Goal: Information Seeking & Learning: Learn about a topic

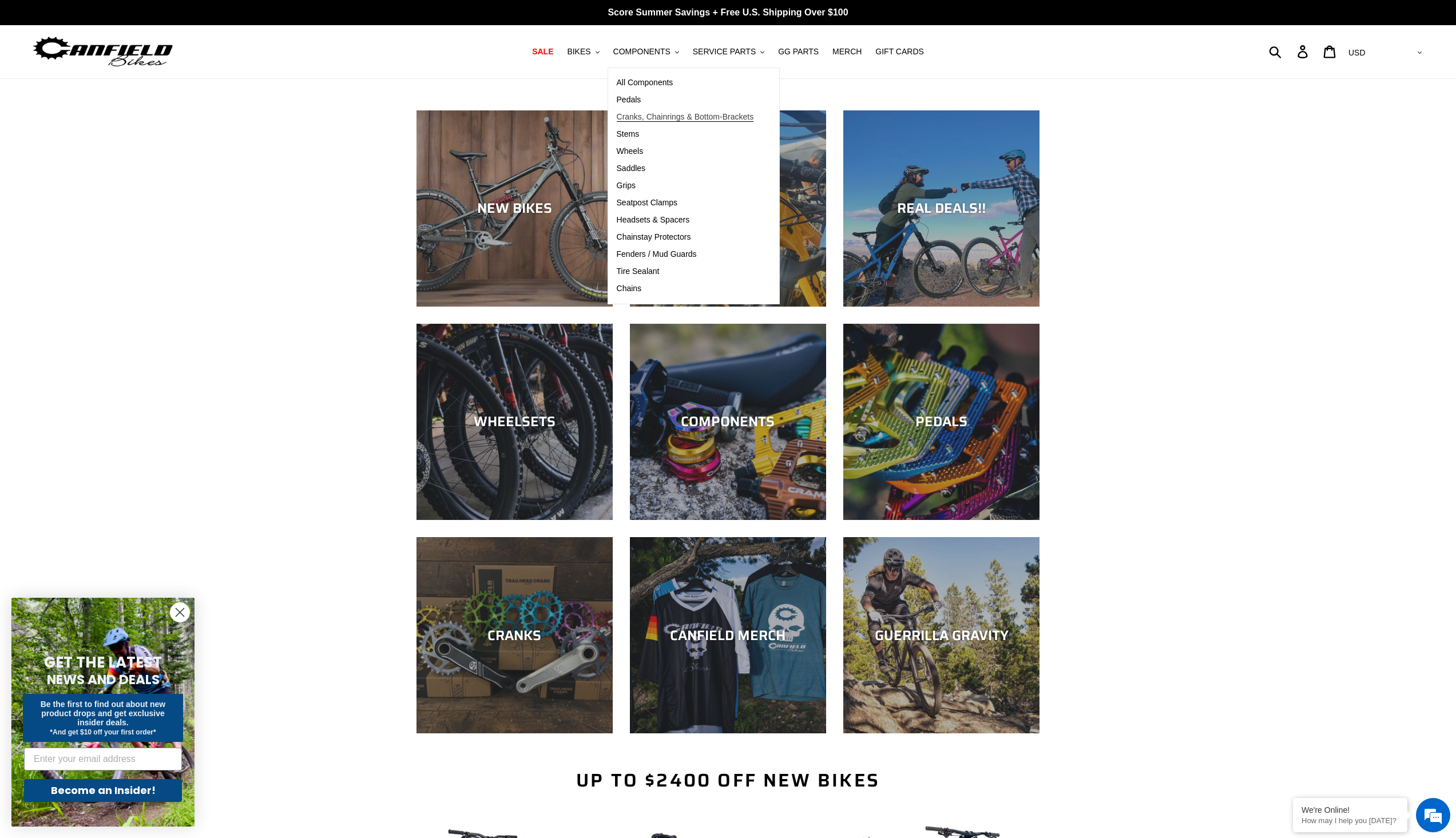
click at [675, 117] on span "Cranks, Chainrings & Bottom-Brackets" at bounding box center [685, 117] width 137 height 10
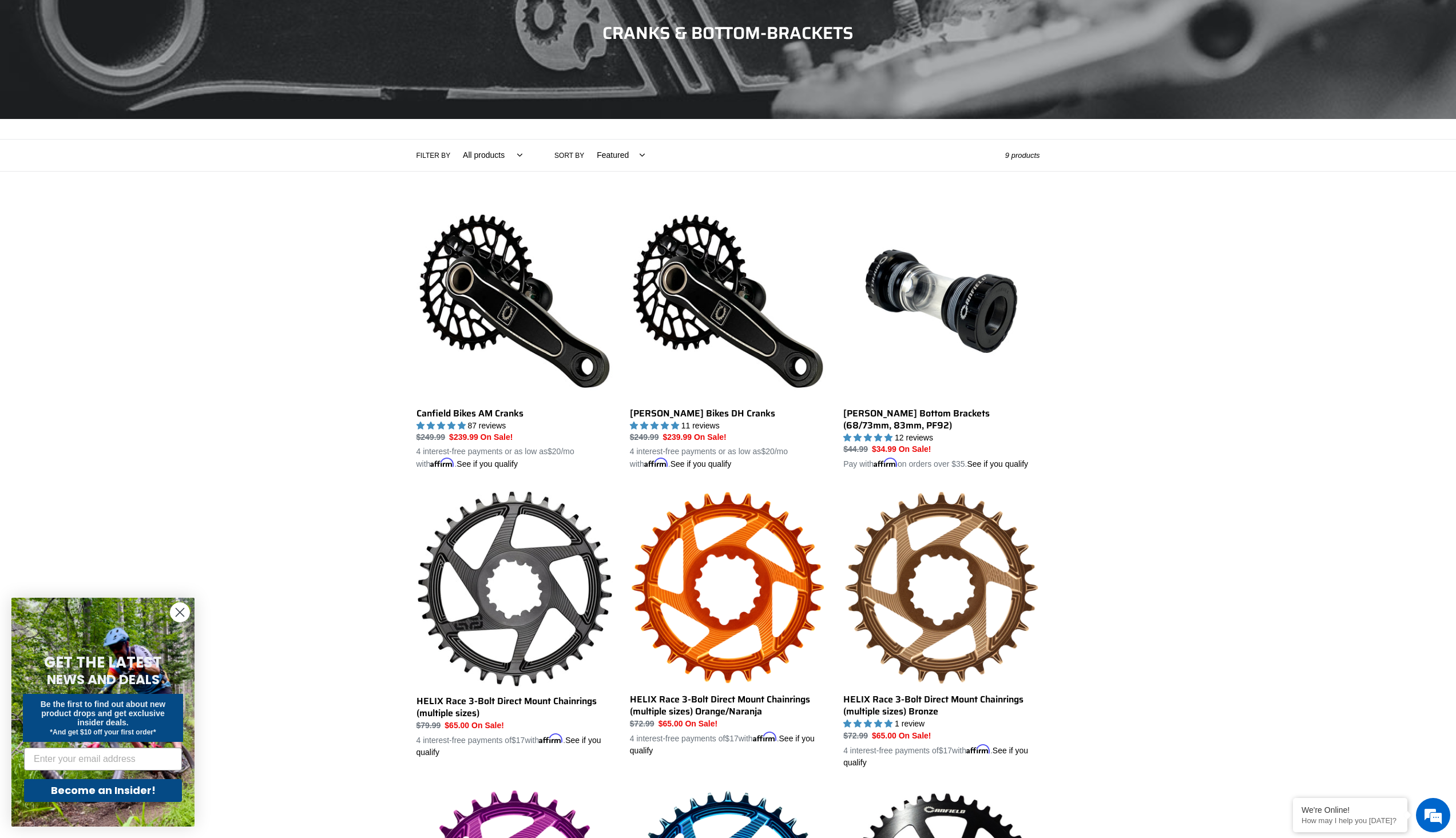
scroll to position [114, 0]
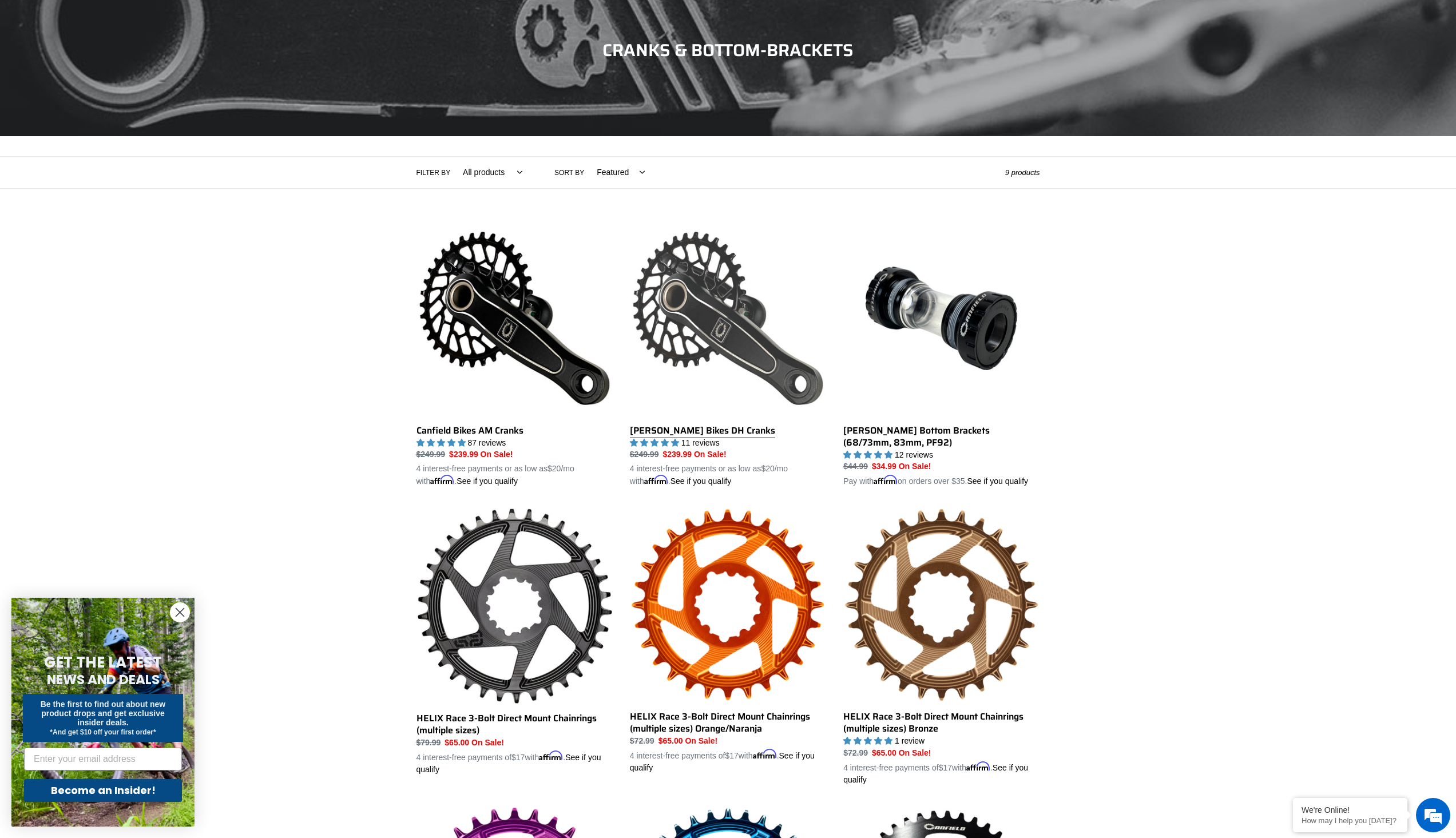
click at [703, 417] on link "[PERSON_NAME] Bikes DH Cranks" at bounding box center [728, 354] width 196 height 268
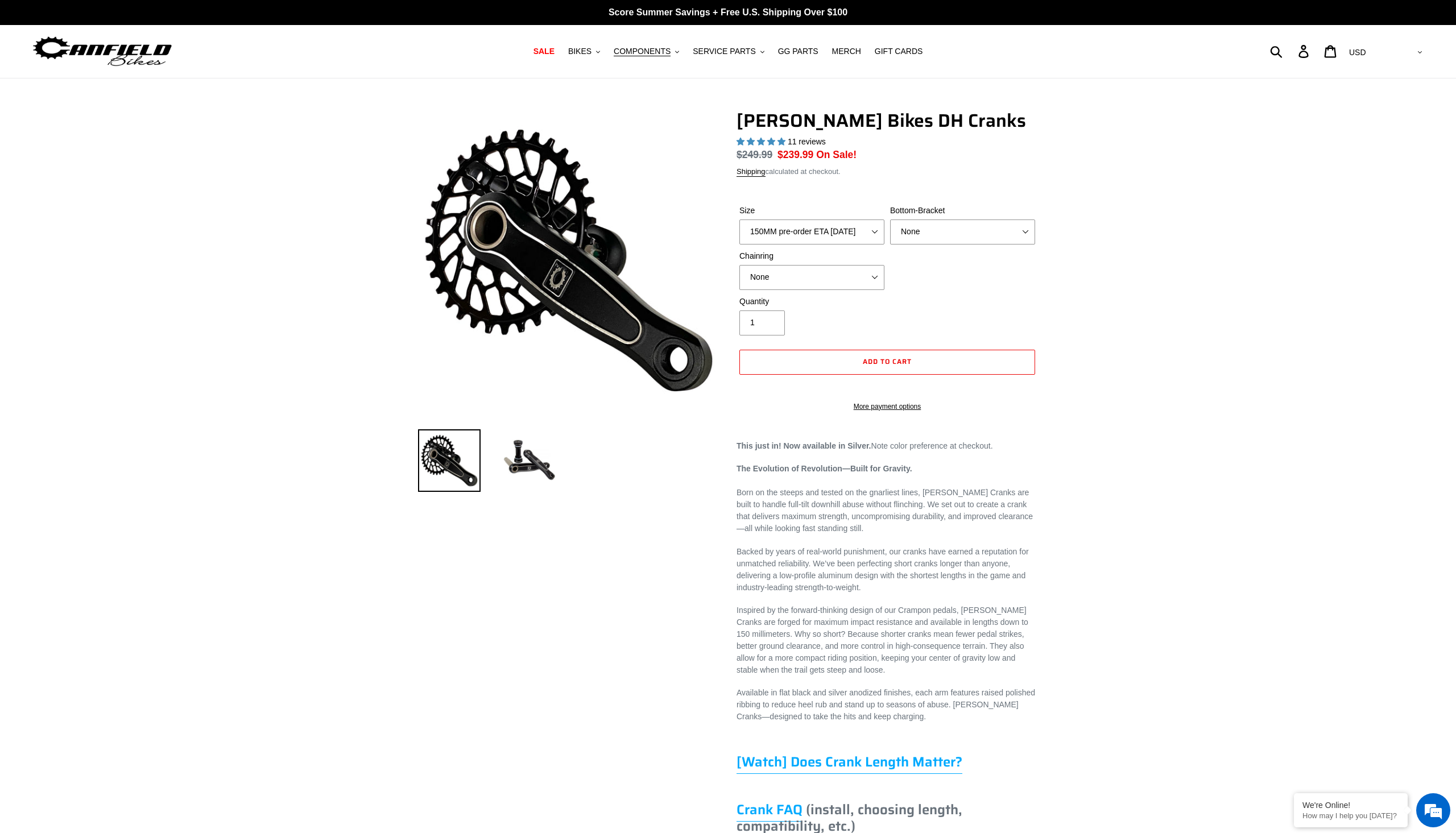
select select "highest-rating"
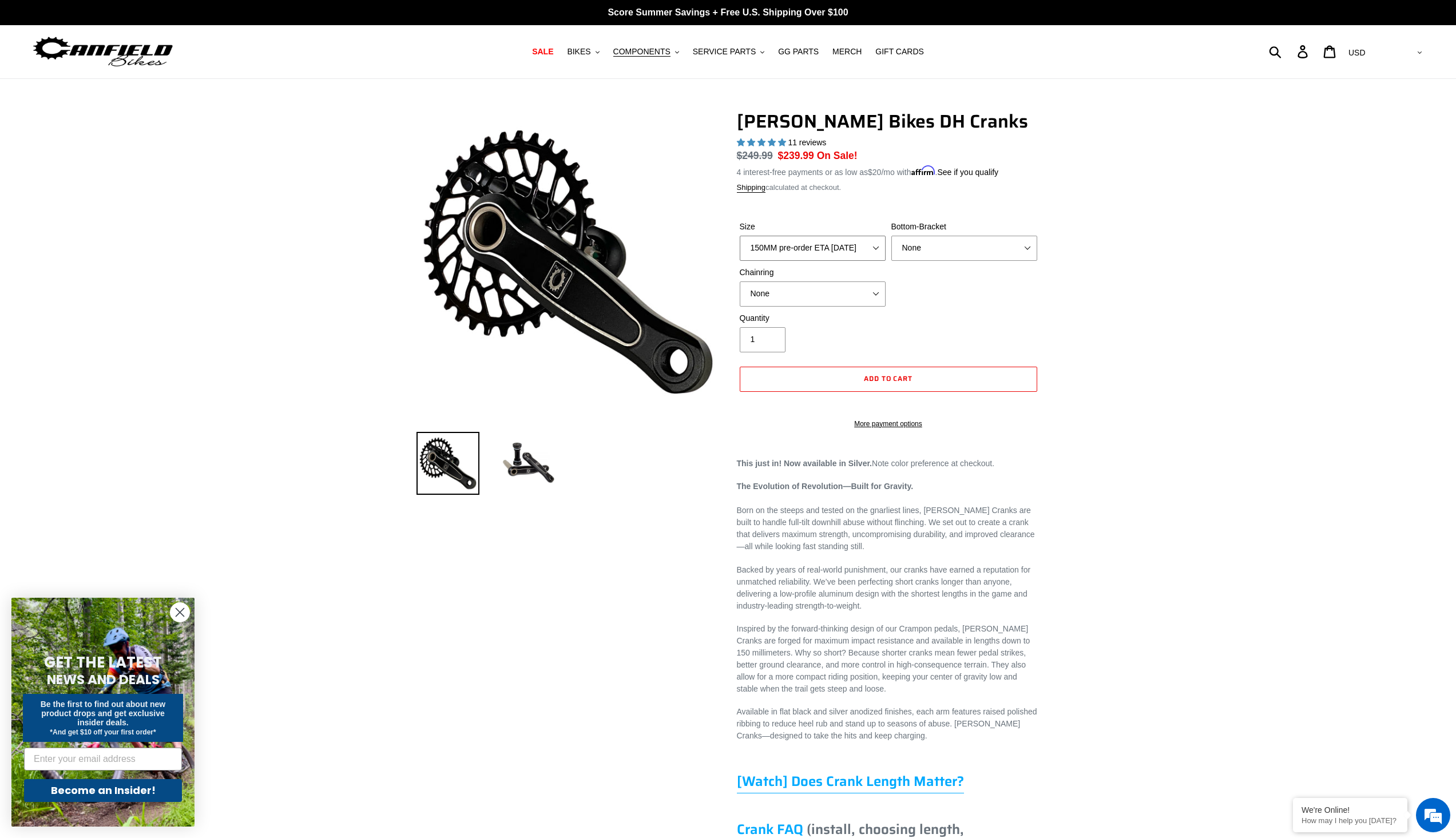
click at [876, 251] on select "150MM pre-order ETA 9/30/25 155MM pre-order ETA 9/30/25 160MM pre-order ETA 9/3…" at bounding box center [813, 248] width 146 height 25
select select "155MM pre-order ETA 9/30/25"
click at [740, 236] on select "150MM pre-order ETA 9/30/25 155MM pre-order ETA 9/30/25 160MM pre-order ETA 9/3…" at bounding box center [813, 248] width 146 height 25
click at [979, 251] on select "None BSA Threaded 83mm" at bounding box center [965, 248] width 146 height 25
select select "BSA Threaded 83mm"
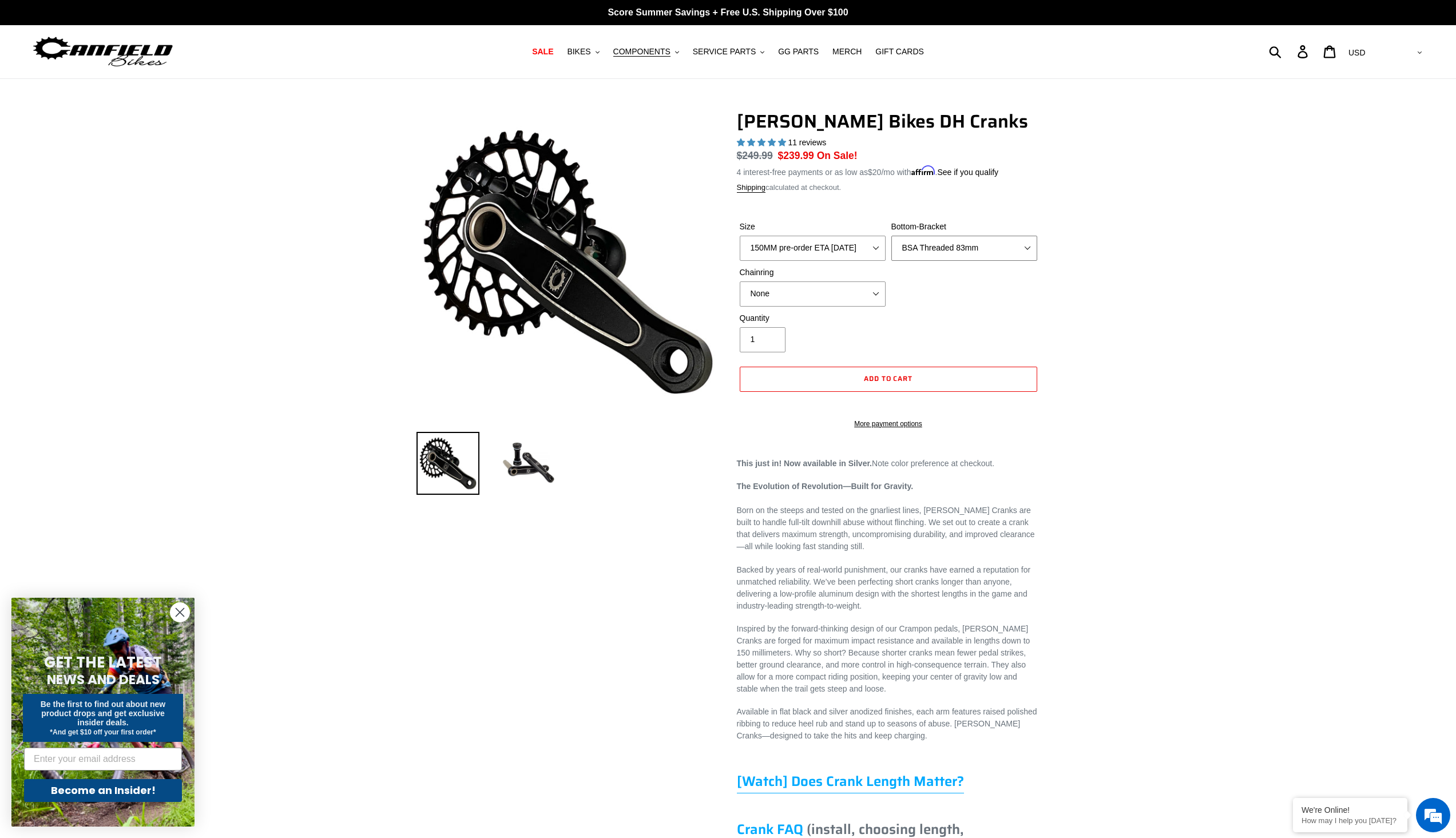
click at [892, 236] on select "None BSA Threaded 83mm" at bounding box center [965, 248] width 146 height 25
click at [876, 288] on select "None 34t Round" at bounding box center [813, 294] width 146 height 25
select select "34t Round"
click at [740, 282] on select "None 34t Round" at bounding box center [813, 294] width 146 height 25
click at [956, 250] on select "None BSA Threaded 83mm" at bounding box center [965, 248] width 146 height 25
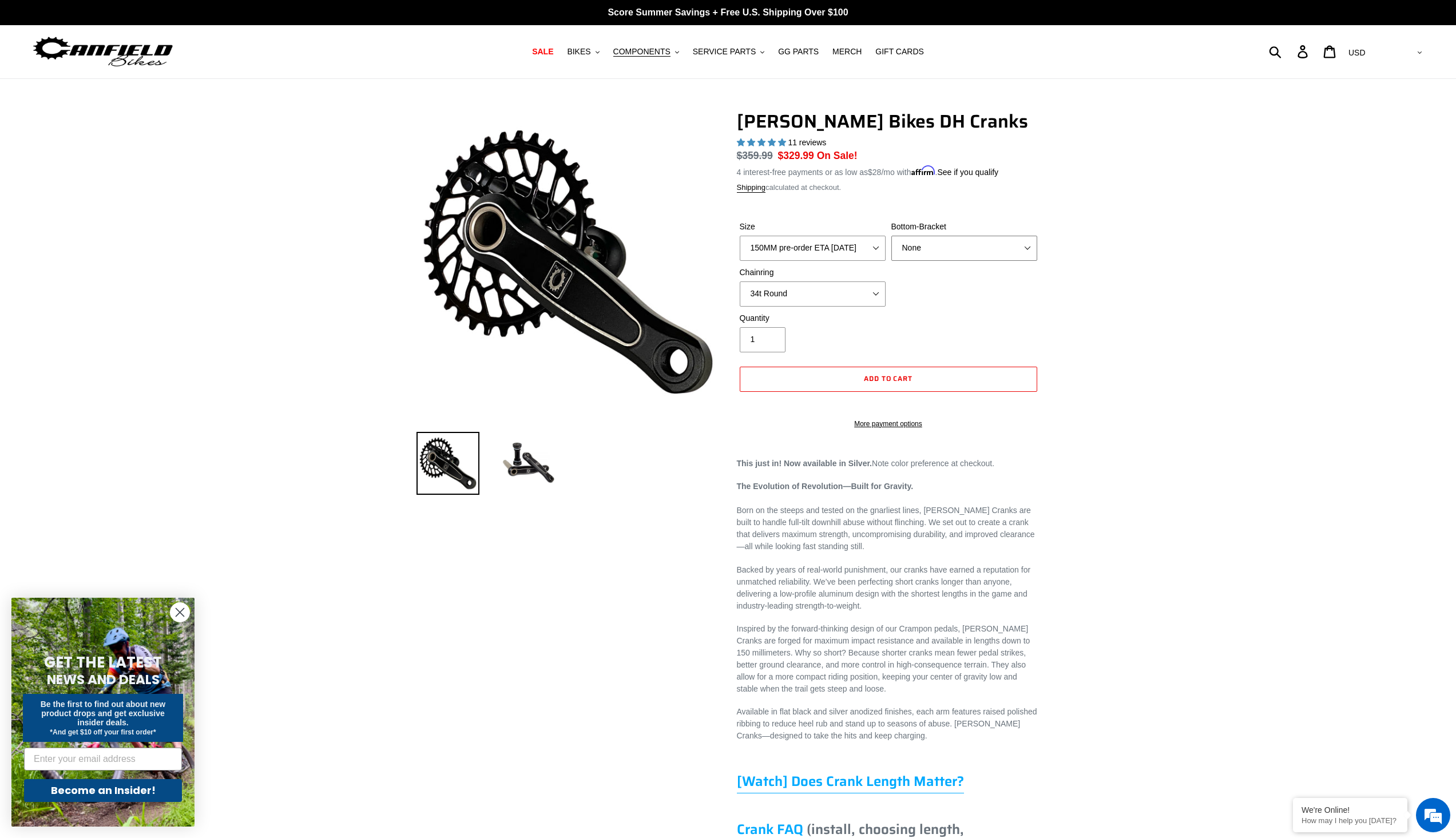
click at [892, 236] on select "None BSA Threaded 83mm" at bounding box center [965, 248] width 146 height 25
click at [958, 242] on select "None BSA Threaded 83mm" at bounding box center [965, 248] width 146 height 25
select select "BSA Threaded 83mm"
click at [892, 236] on select "None BSA Threaded 83mm" at bounding box center [965, 248] width 146 height 25
click at [877, 290] on select "None 34t Round" at bounding box center [813, 294] width 146 height 25
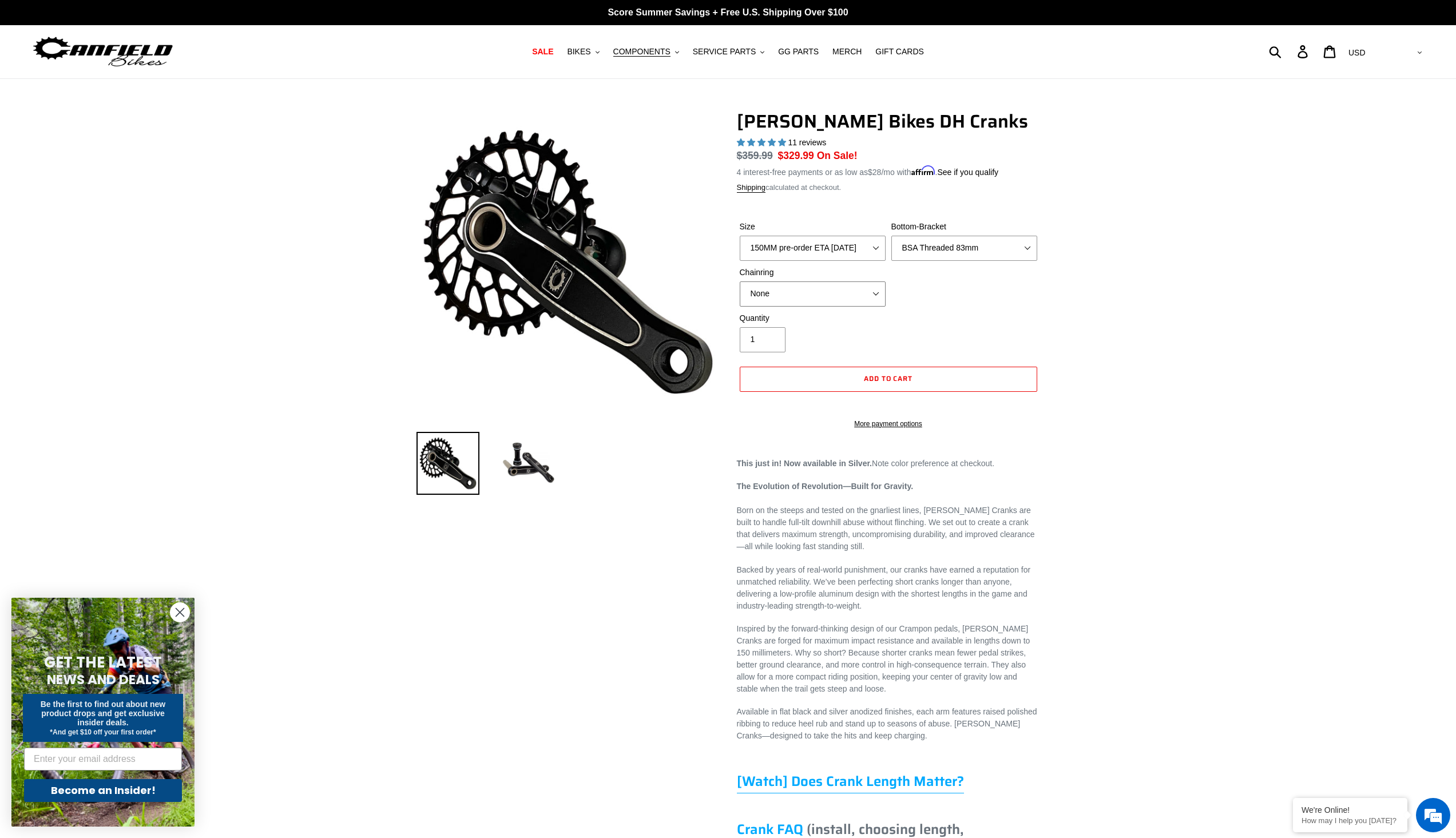
click at [740, 282] on select "None 34t Round" at bounding box center [813, 294] width 146 height 25
click at [872, 293] on select "None 34t Round" at bounding box center [813, 294] width 146 height 25
click at [740, 282] on select "None 34t Round" at bounding box center [813, 294] width 146 height 25
click at [869, 297] on select "None 34t Round" at bounding box center [813, 294] width 146 height 25
select select "None"
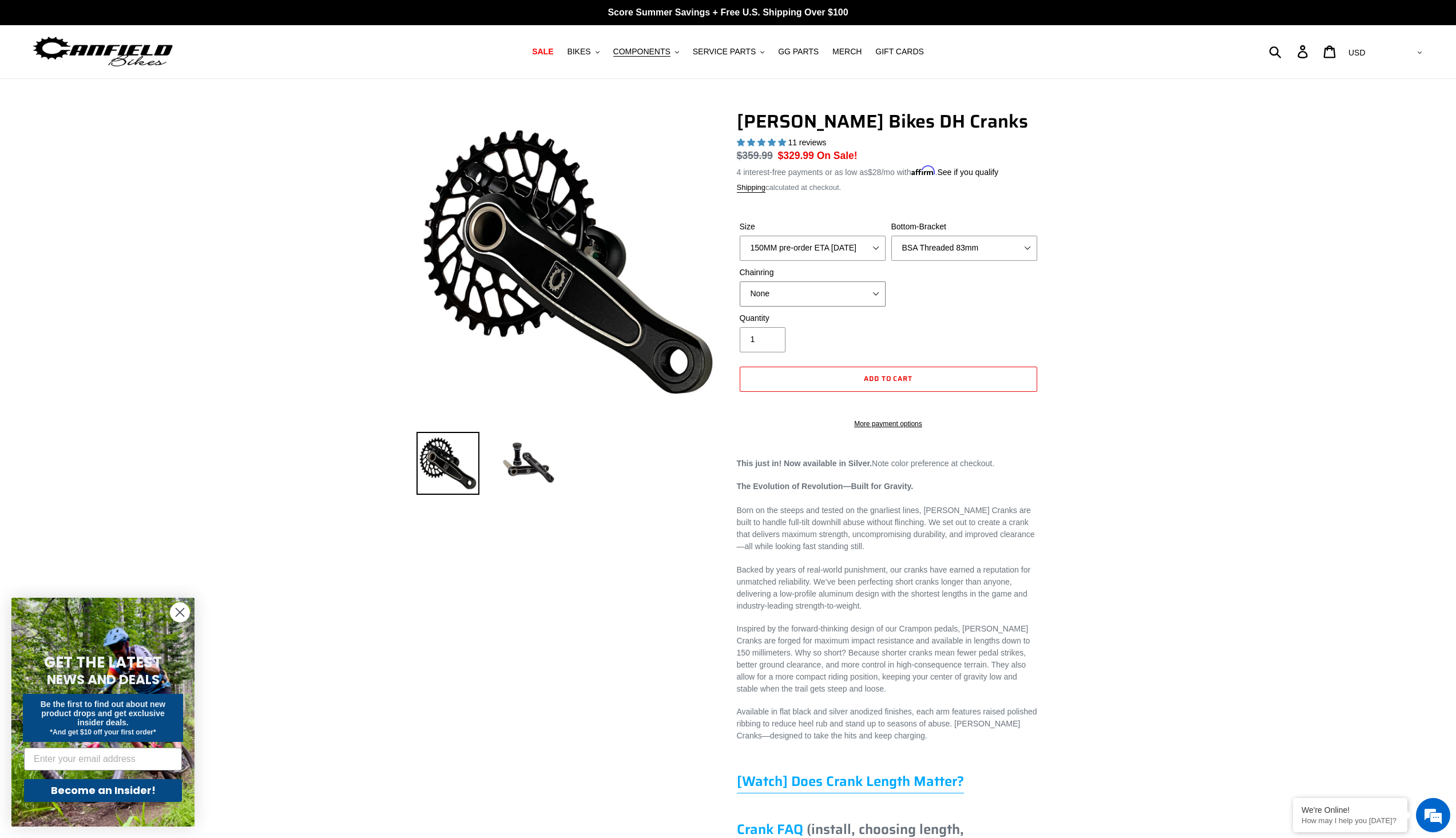
click at [740, 282] on select "None 34t Round" at bounding box center [813, 294] width 146 height 25
click at [878, 245] on select "150MM pre-order ETA 9/30/25 155MM pre-order ETA 9/30/25 160MM pre-order ETA 9/3…" at bounding box center [813, 248] width 146 height 25
click at [740, 236] on select "150MM pre-order ETA 9/30/25 155MM pre-order ETA 9/30/25 160MM pre-order ETA 9/3…" at bounding box center [813, 248] width 146 height 25
click at [863, 248] on select "150MM pre-order ETA 9/30/25 155MM pre-order ETA 9/30/25 160MM pre-order ETA 9/3…" at bounding box center [813, 248] width 146 height 25
click at [740, 236] on select "150MM pre-order ETA 9/30/25 155MM pre-order ETA 9/30/25 160MM pre-order ETA 9/3…" at bounding box center [813, 248] width 146 height 25
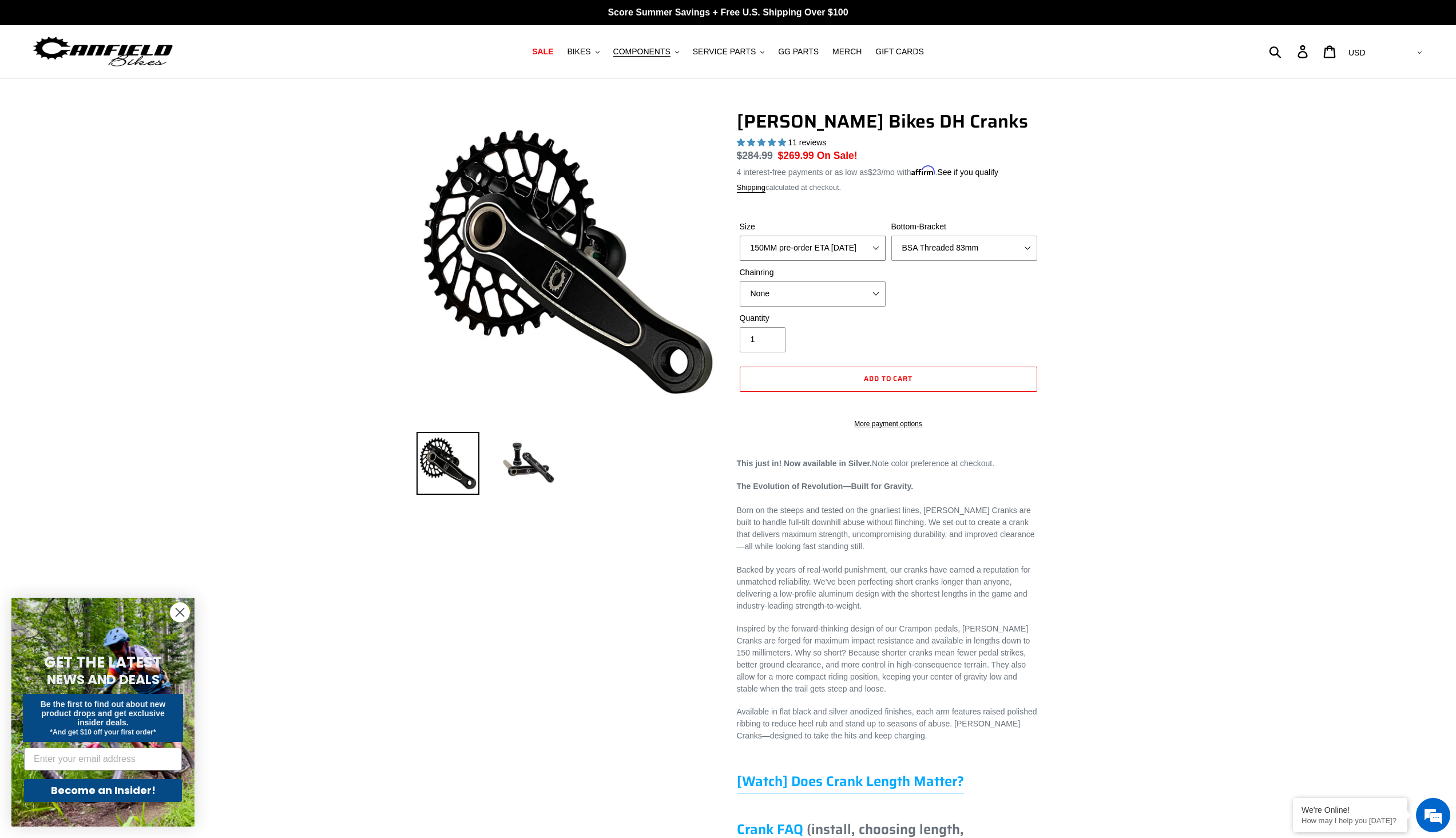
click at [852, 253] on select "150MM pre-order ETA 9/30/25 155MM pre-order ETA 9/30/25 160MM pre-order ETA 9/3…" at bounding box center [813, 248] width 146 height 25
click at [740, 236] on select "150MM pre-order ETA 9/30/25 155MM pre-order ETA 9/30/25 160MM pre-order ETA 9/3…" at bounding box center [813, 248] width 146 height 25
click at [852, 246] on select "150MM pre-order ETA 9/30/25 155MM pre-order ETA 9/30/25 160MM pre-order ETA 9/3…" at bounding box center [813, 248] width 146 height 25
click at [740, 236] on select "150MM pre-order ETA 9/30/25 155MM pre-order ETA 9/30/25 160MM pre-order ETA 9/3…" at bounding box center [813, 248] width 146 height 25
click at [848, 251] on select "150MM pre-order ETA 9/30/25 155MM pre-order ETA 9/30/25 160MM pre-order ETA 9/3…" at bounding box center [813, 248] width 146 height 25
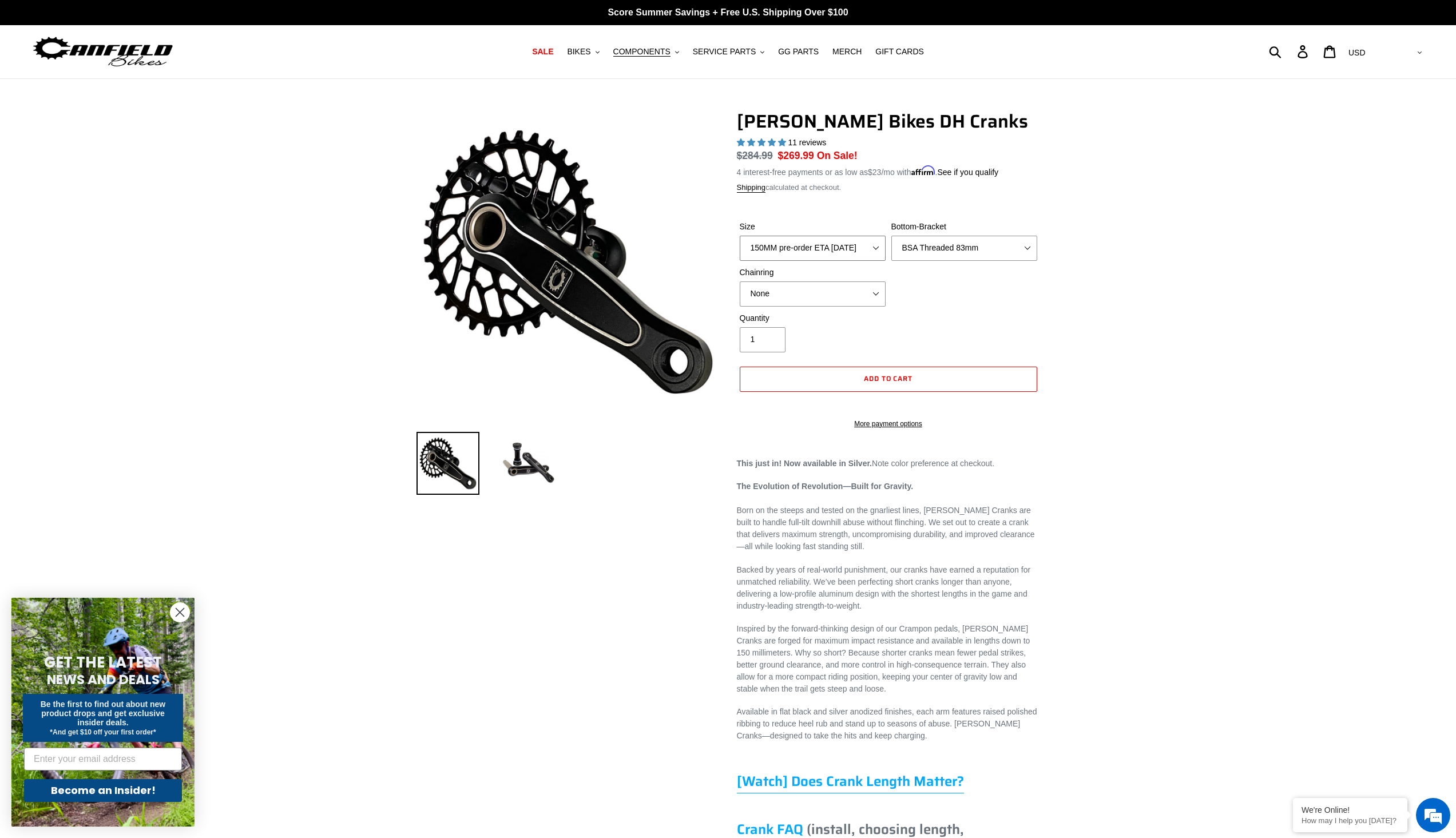
select select "155MM pre-order ETA [DATE]"
click at [740, 236] on select "150MM pre-order ETA 9/30/25 155MM pre-order ETA 9/30/25 160MM pre-order ETA 9/3…" at bounding box center [813, 248] width 146 height 25
click at [670, 48] on span "COMPONENTS" at bounding box center [642, 52] width 58 height 10
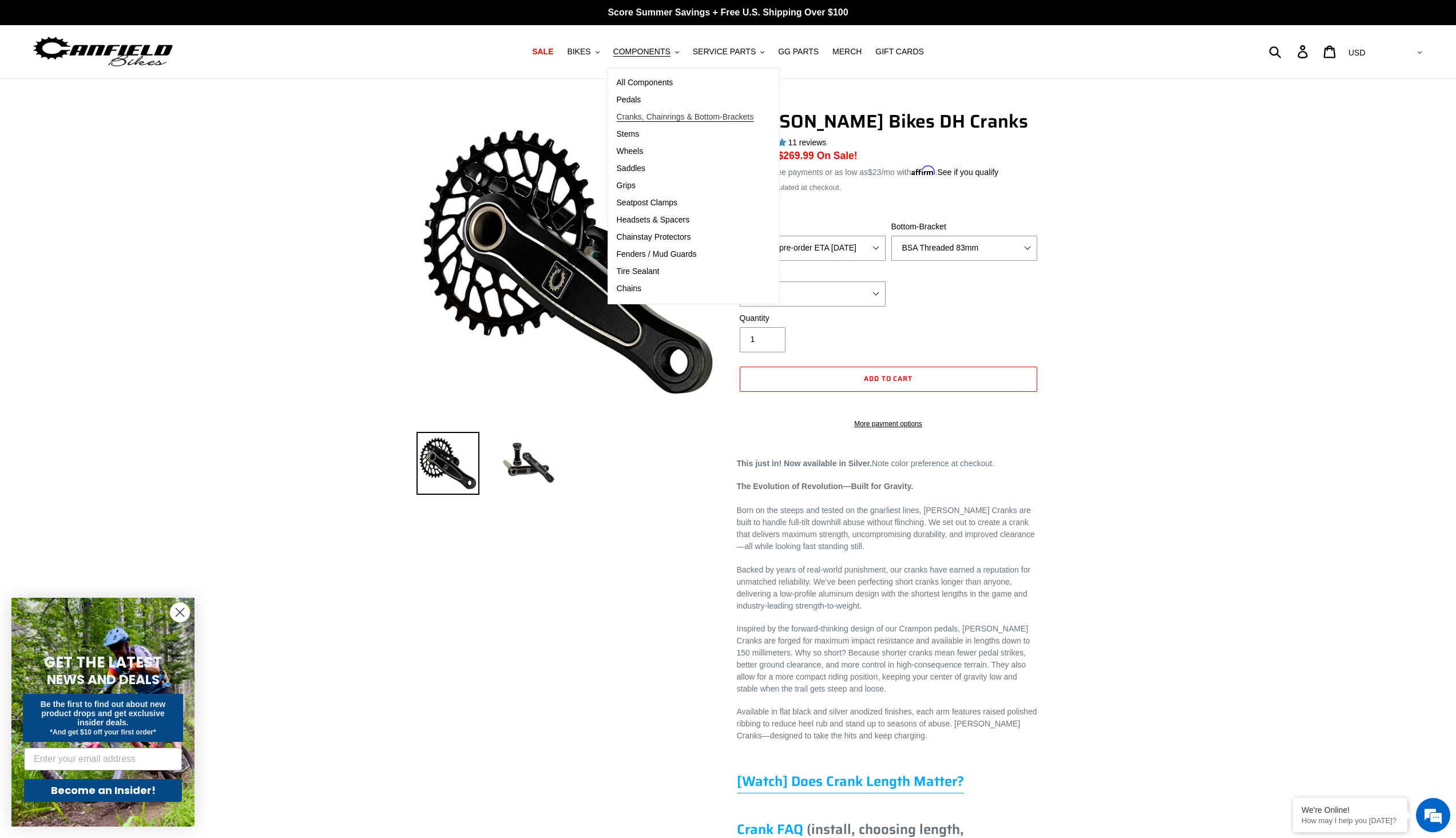
click at [664, 119] on span "Cranks, Chainrings & Bottom-Brackets" at bounding box center [685, 117] width 137 height 10
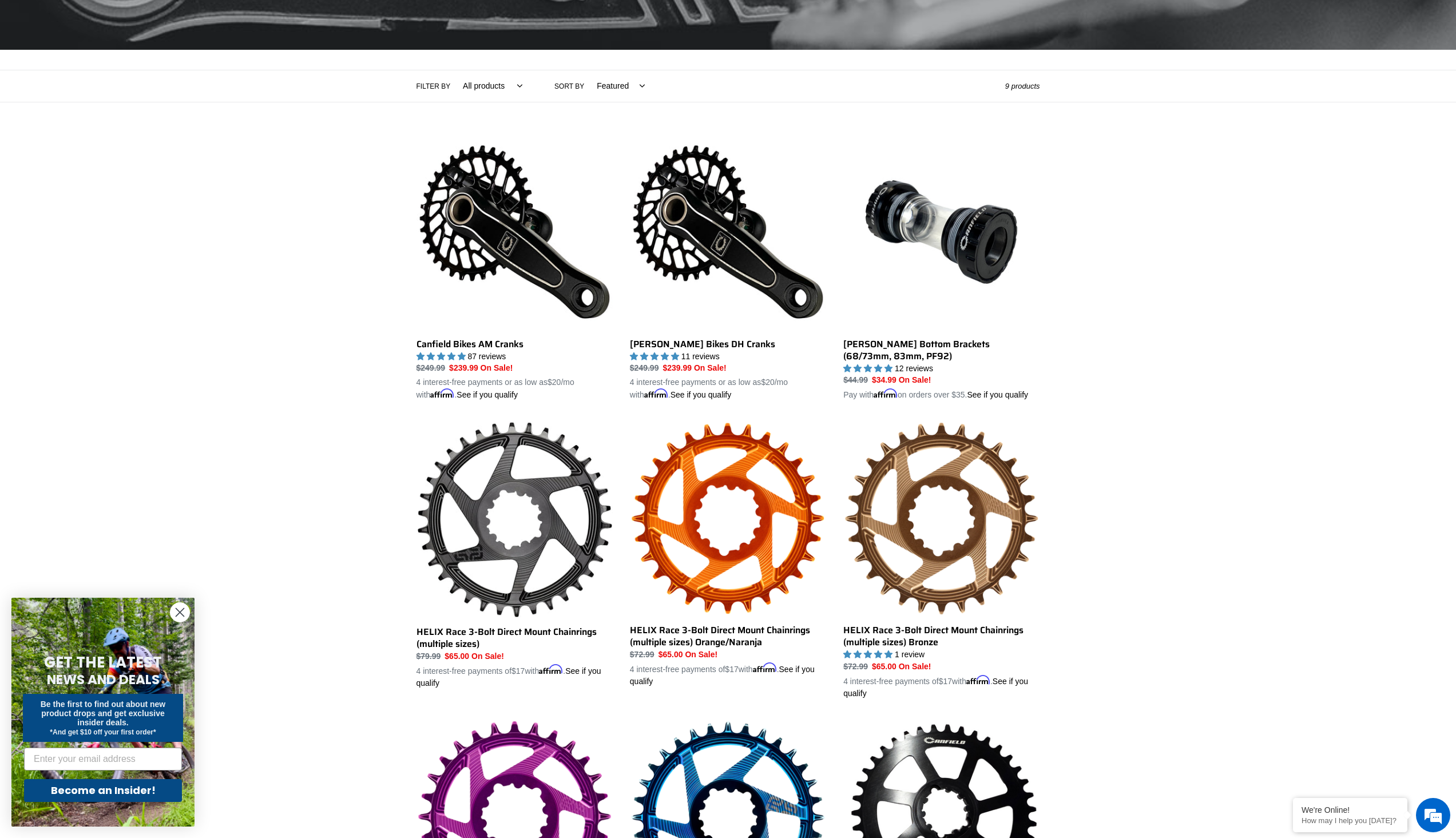
scroll to position [229, 0]
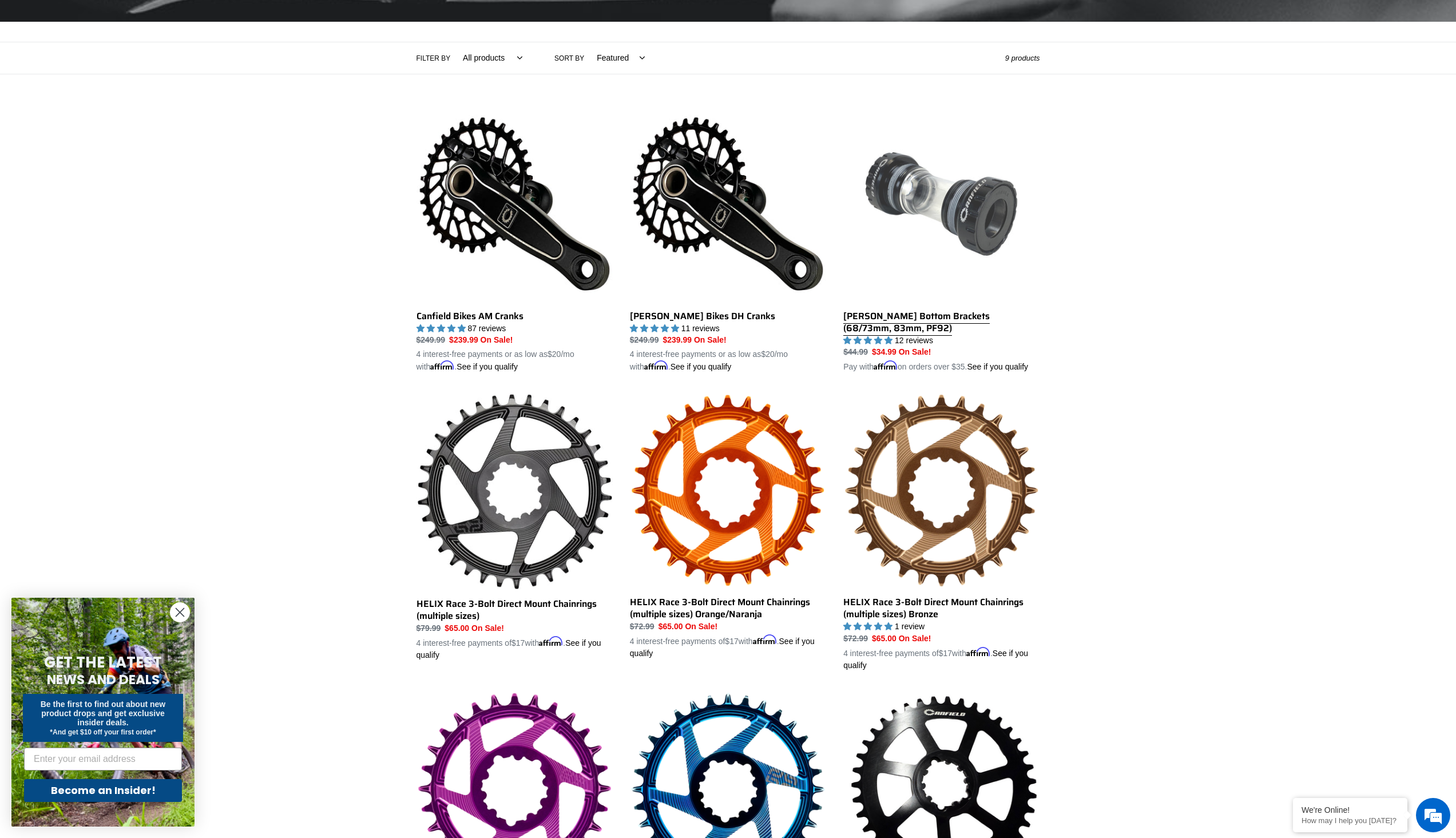
click at [996, 315] on link "[PERSON_NAME] Bottom Brackets (68/73mm, 83mm, PF92)" at bounding box center [941, 240] width 196 height 268
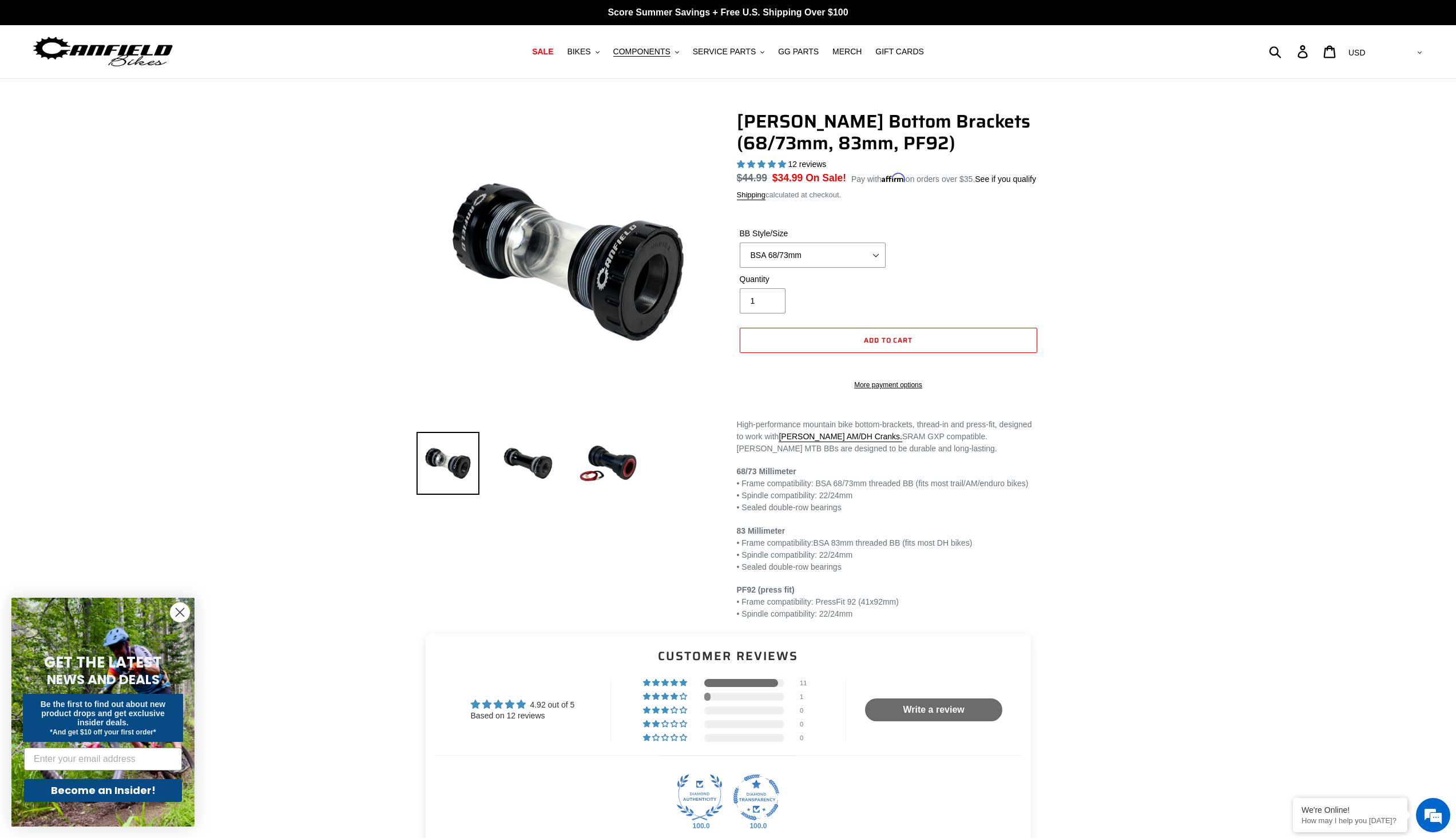
select select "highest-rating"
click at [740, 242] on select "BSA 68/73mm BSA 83mm PF92" at bounding box center [813, 255] width 146 height 25
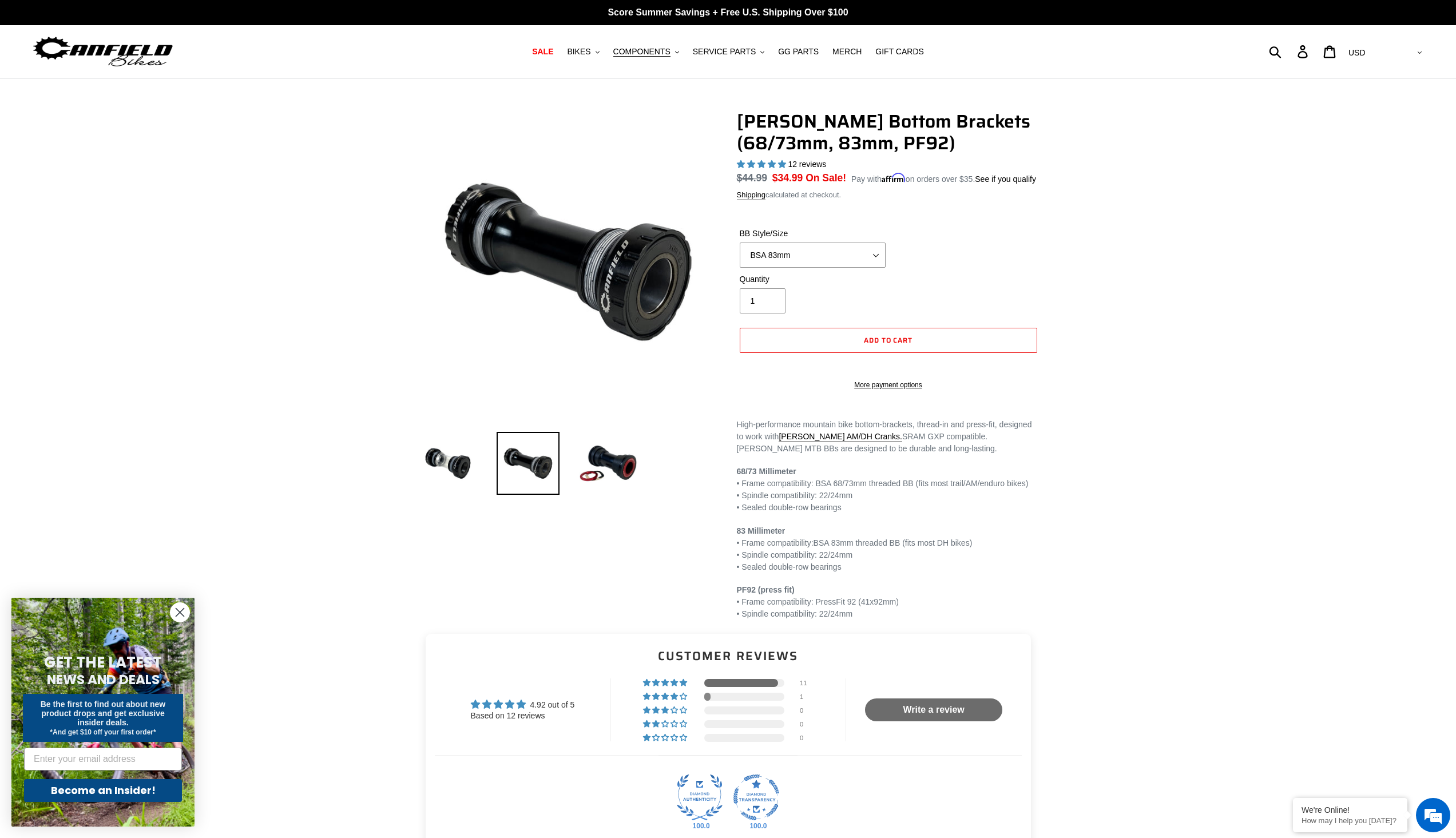
click at [874, 253] on select "BSA 68/73mm BSA 83mm PF92" at bounding box center [813, 255] width 146 height 25
select select "BSA 68/73mm"
click at [740, 242] on select "BSA 68/73mm BSA 83mm PF92" at bounding box center [813, 255] width 146 height 25
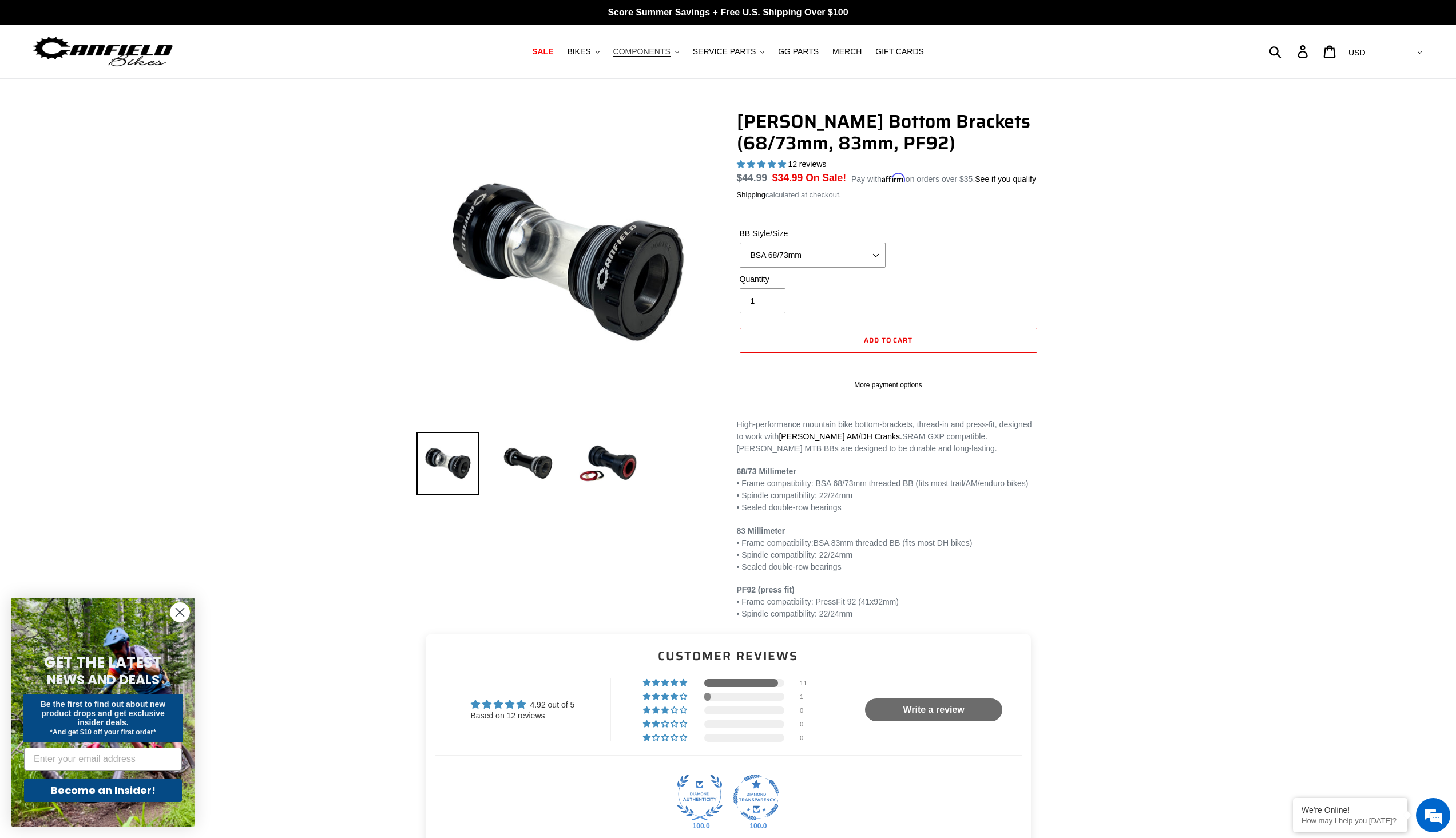
click at [678, 50] on button "COMPONENTS .cls-1{fill:#231f20}" at bounding box center [647, 52] width 77 height 16
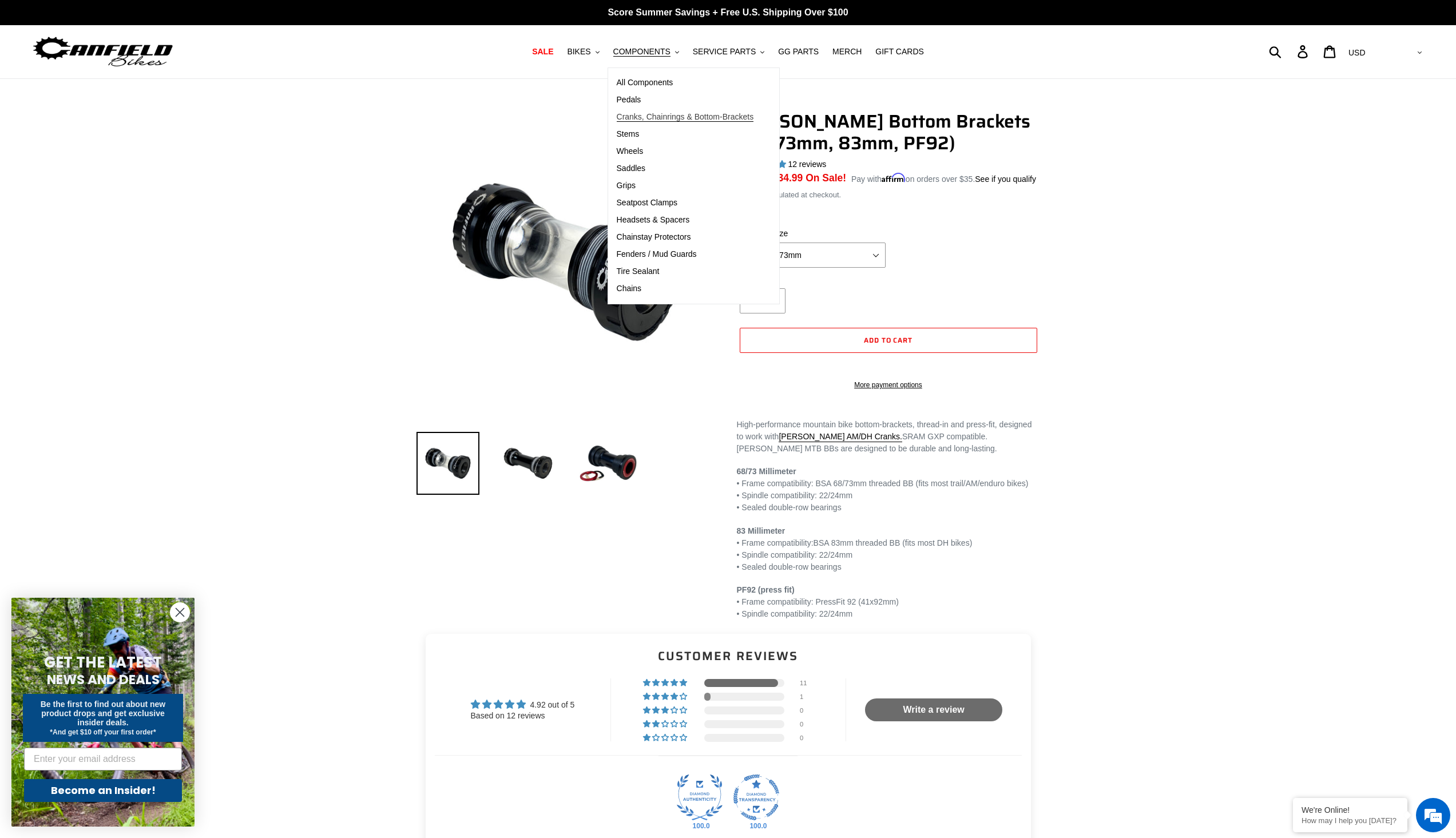
click at [676, 117] on span "Cranks, Chainrings & Bottom-Brackets" at bounding box center [685, 117] width 137 height 10
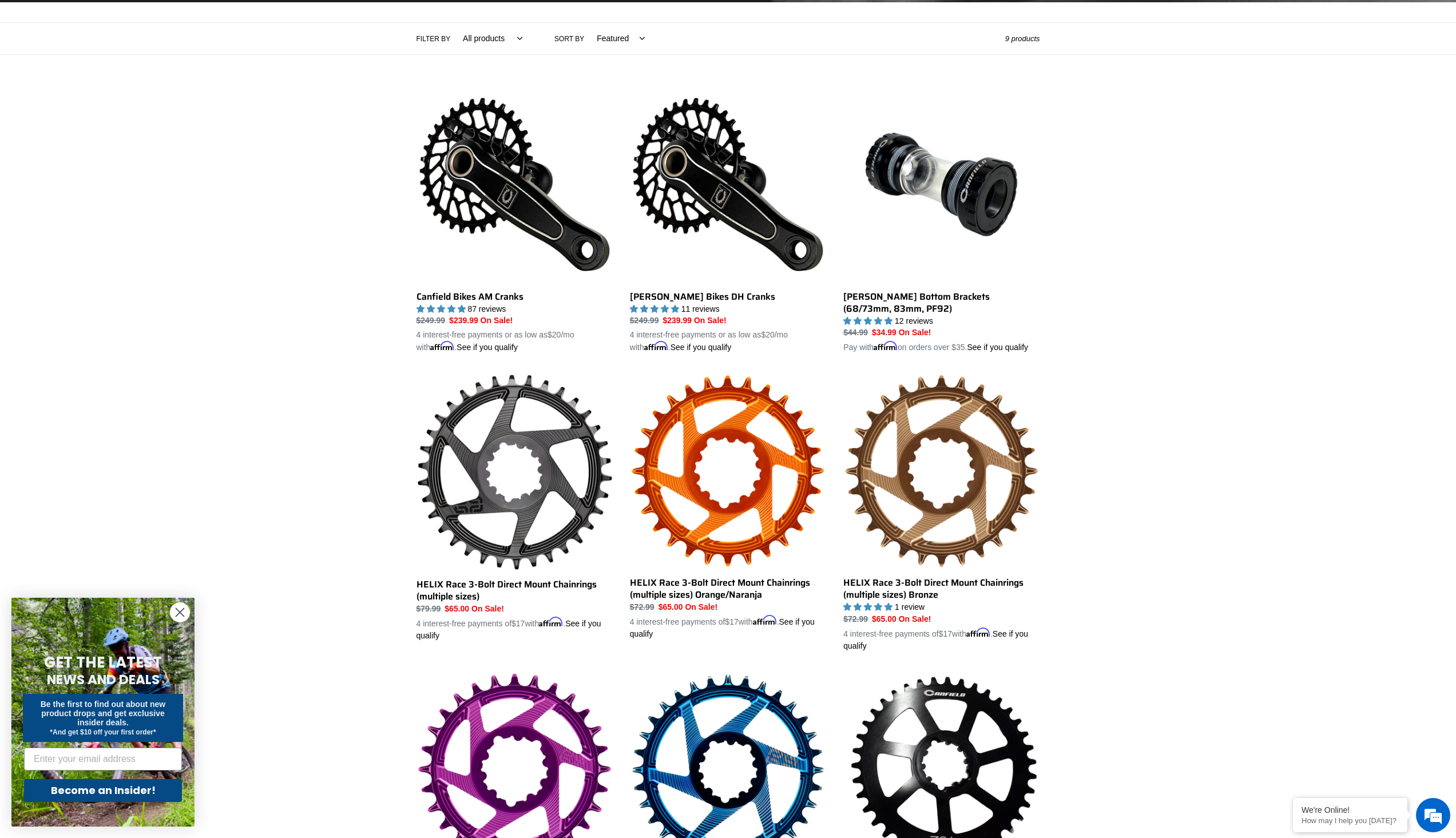
scroll to position [229, 0]
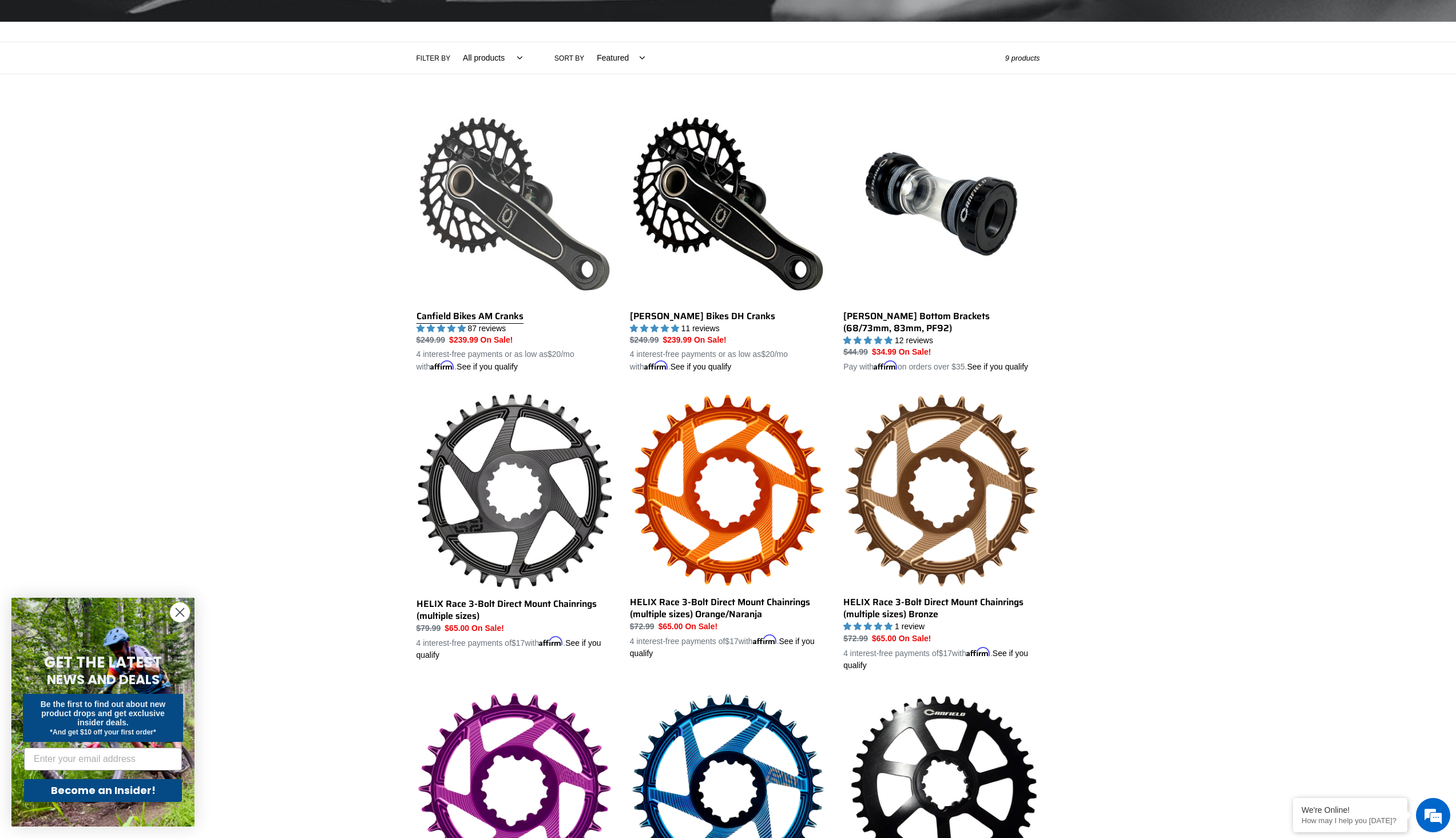
click at [492, 306] on link "Canfield Bikes AM Cranks" at bounding box center [514, 240] width 196 height 268
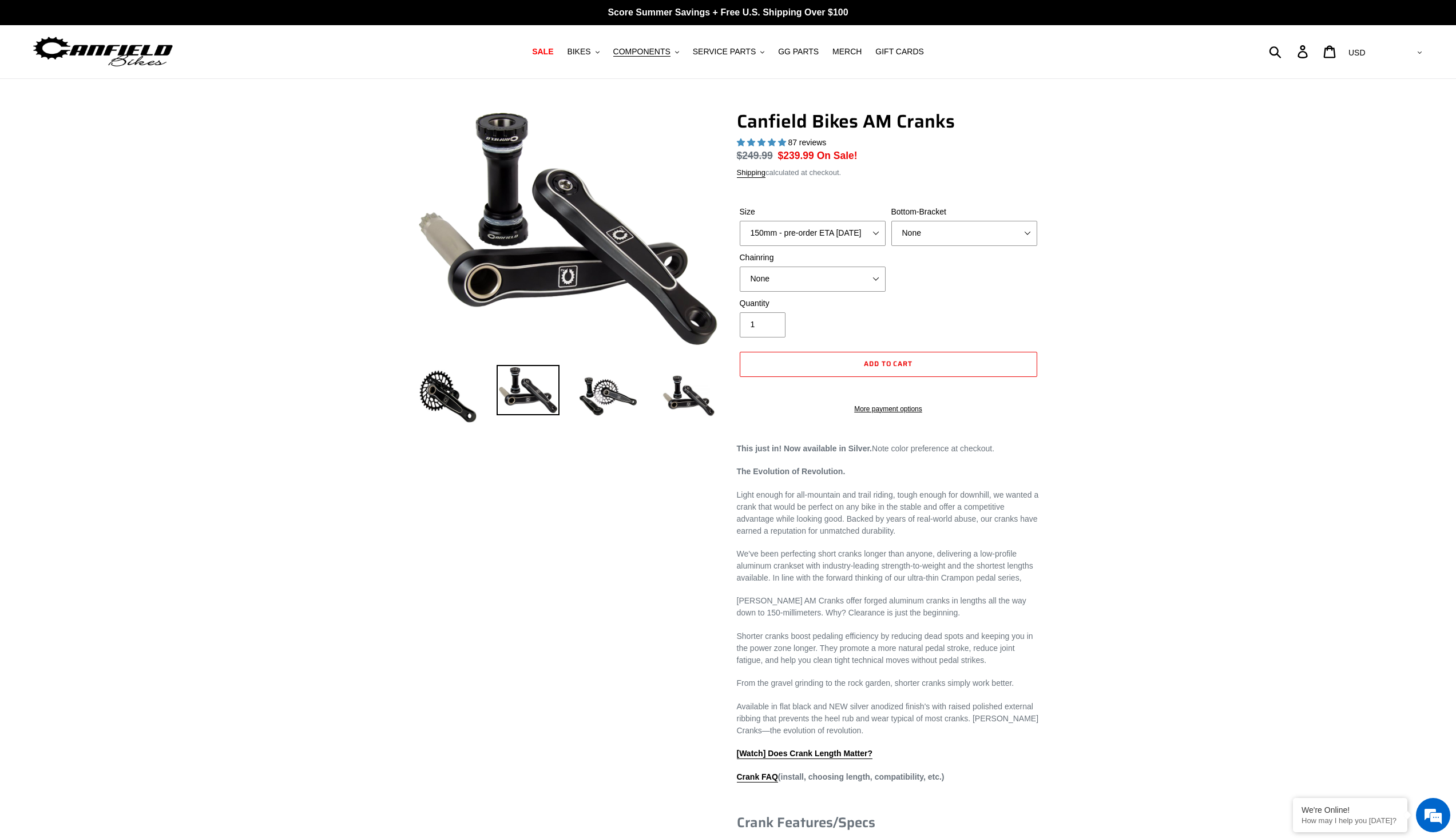
select select "highest-rating"
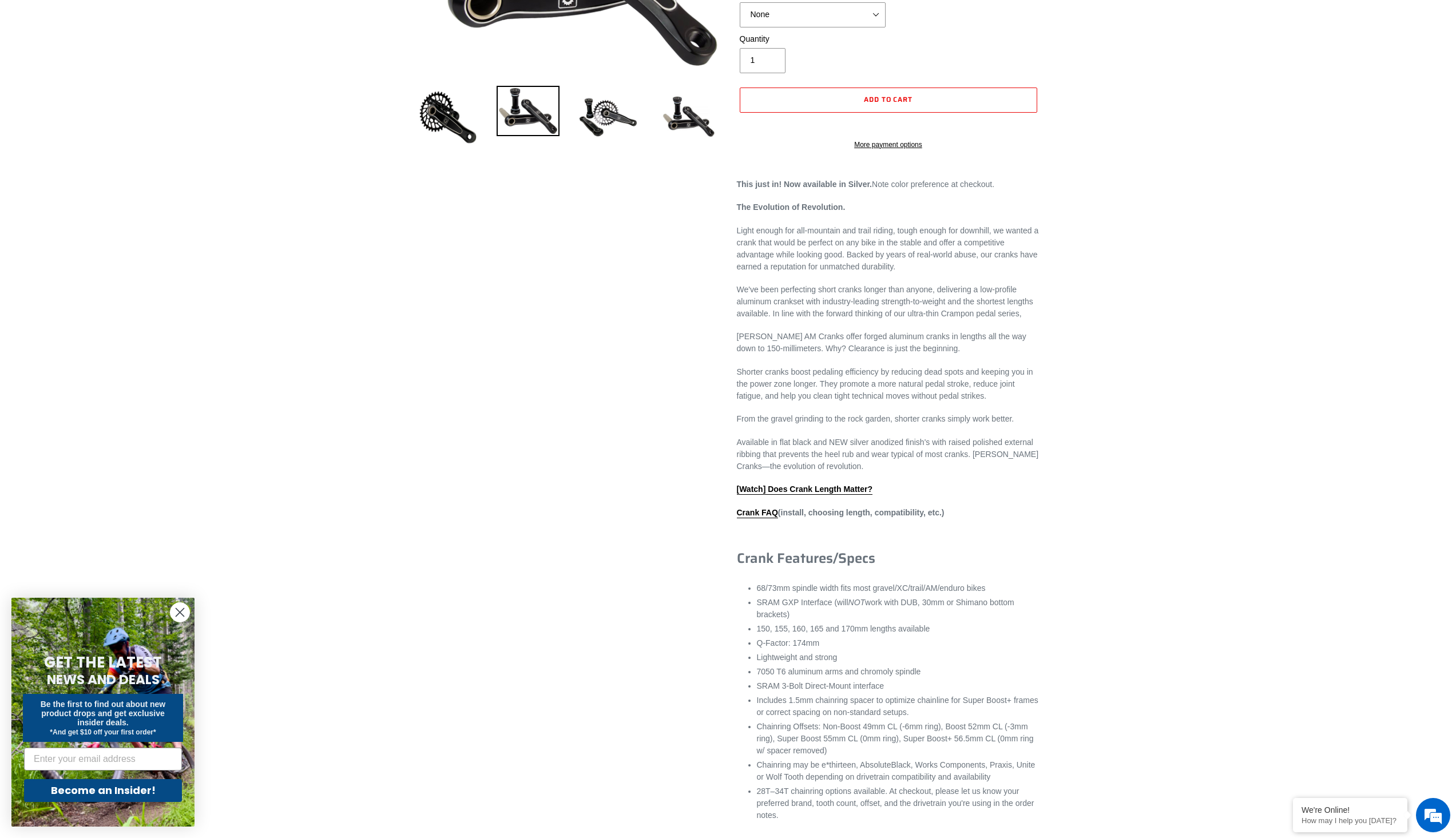
scroll to position [286, 0]
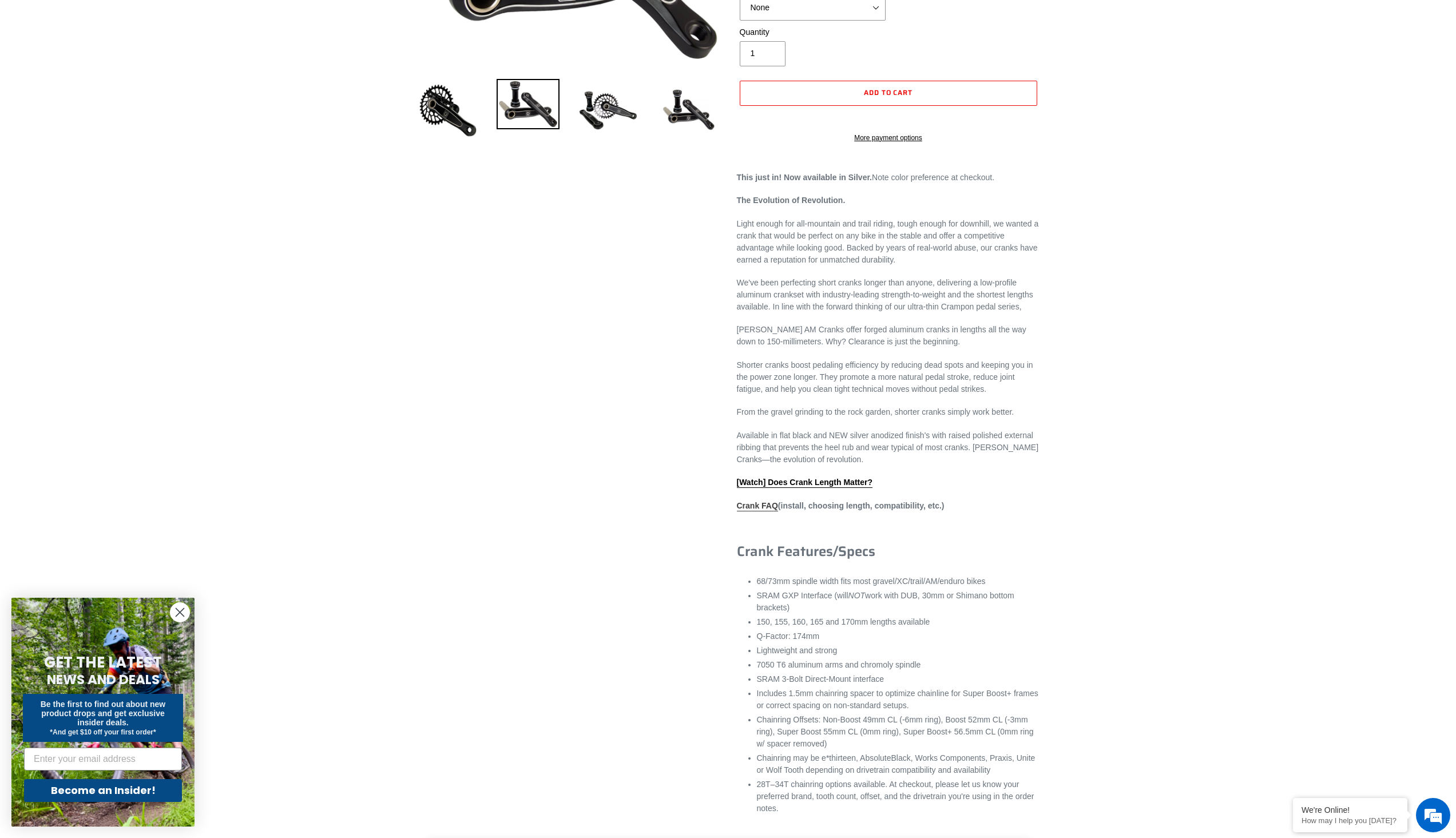
click at [769, 512] on link "Crank FAQ" at bounding box center [758, 506] width 41 height 11
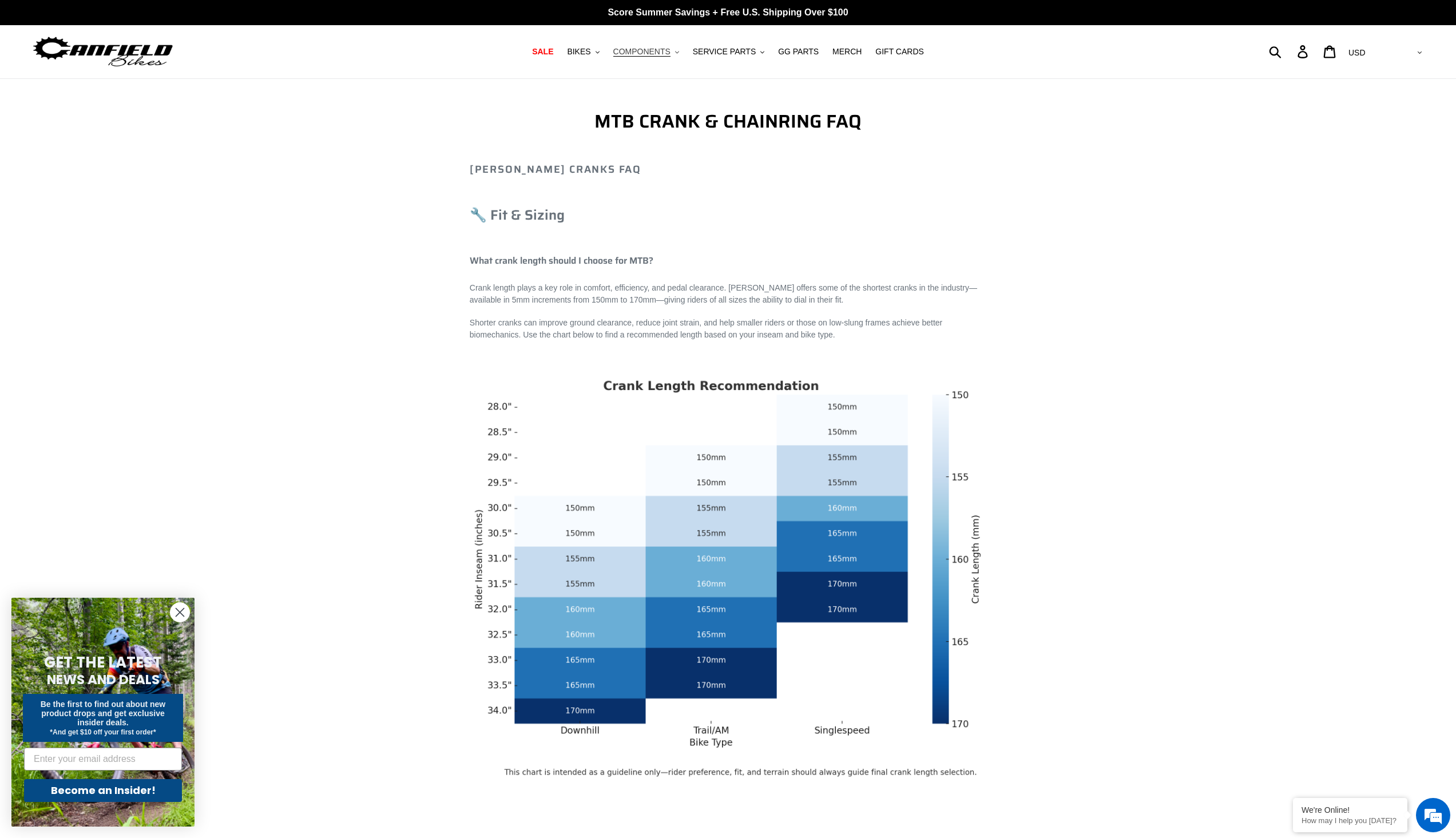
click at [658, 56] on span "COMPONENTS" at bounding box center [642, 52] width 58 height 10
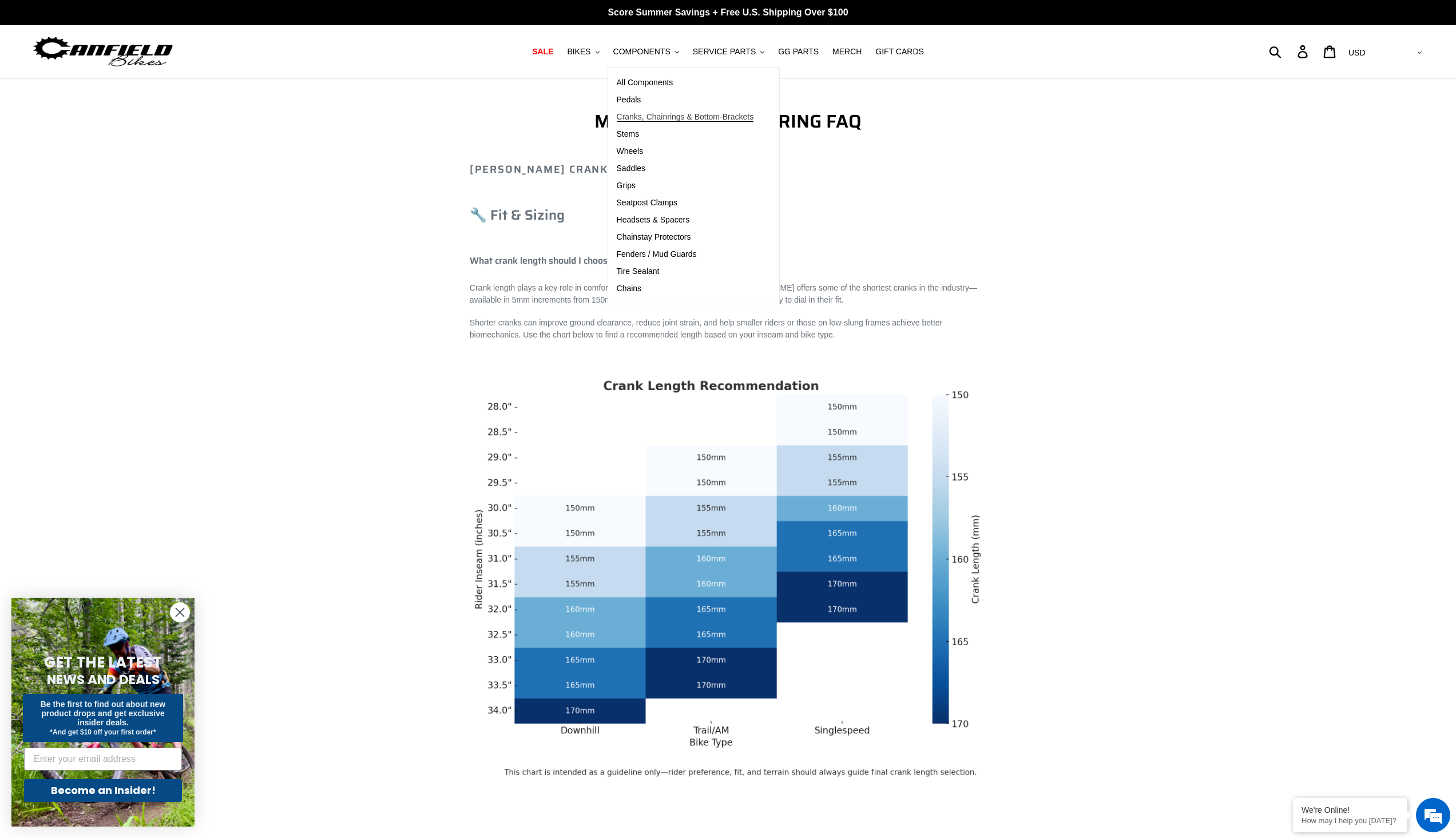
click at [674, 115] on span "Cranks, Chainrings & Bottom-Brackets" at bounding box center [685, 117] width 137 height 10
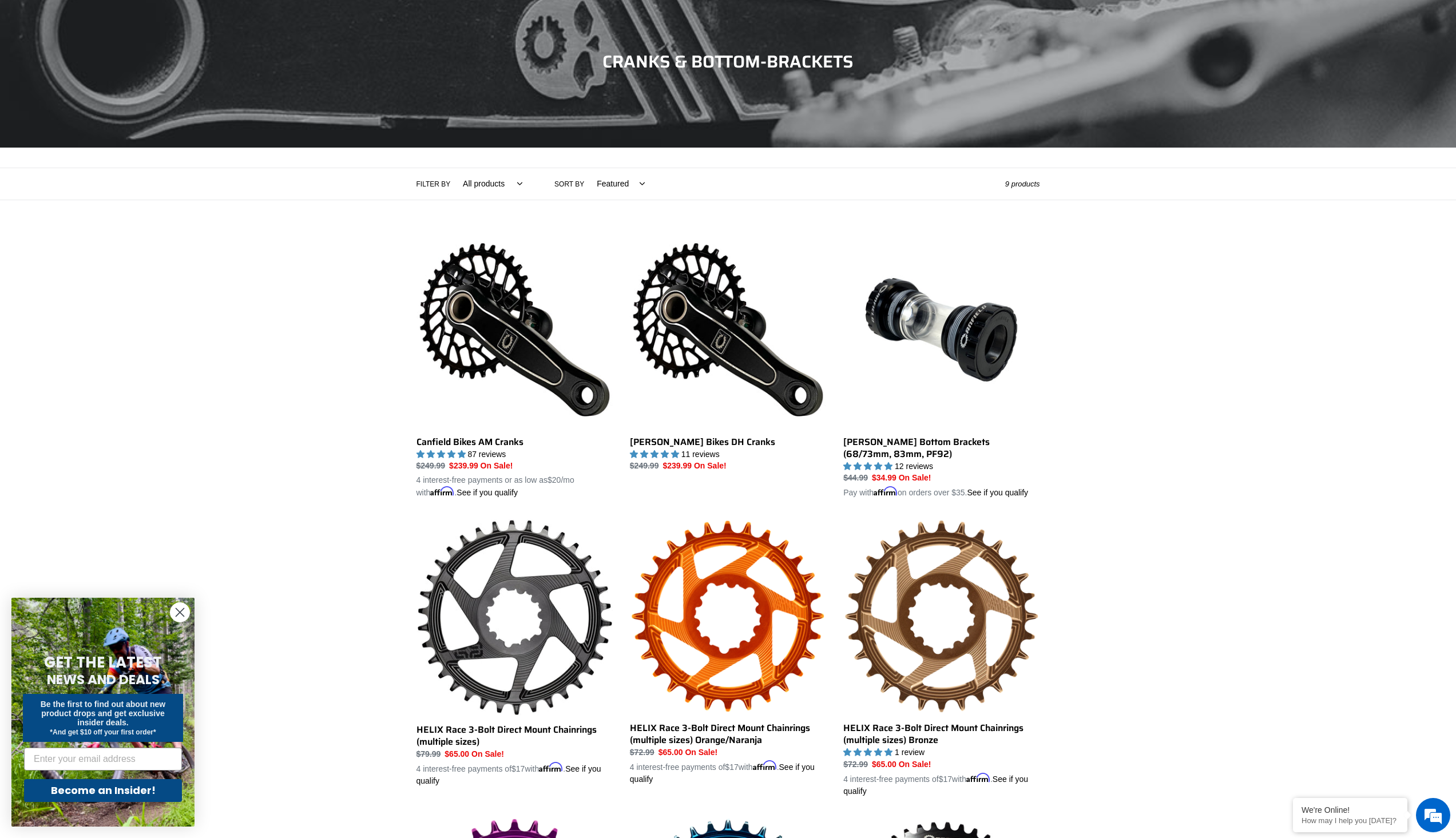
scroll to position [172, 0]
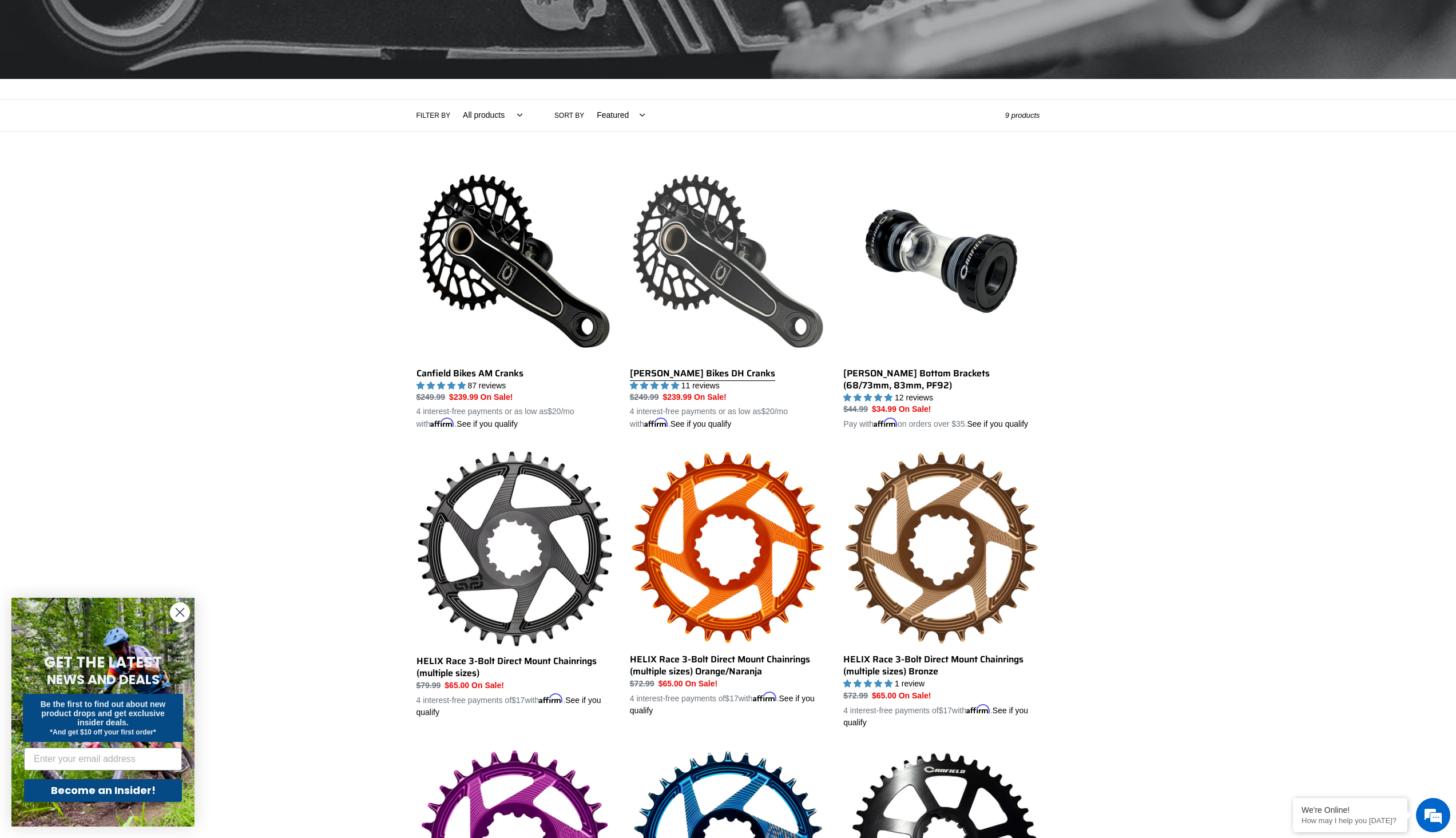
click at [704, 368] on link "[PERSON_NAME] Bikes DH Cranks" at bounding box center [728, 297] width 196 height 268
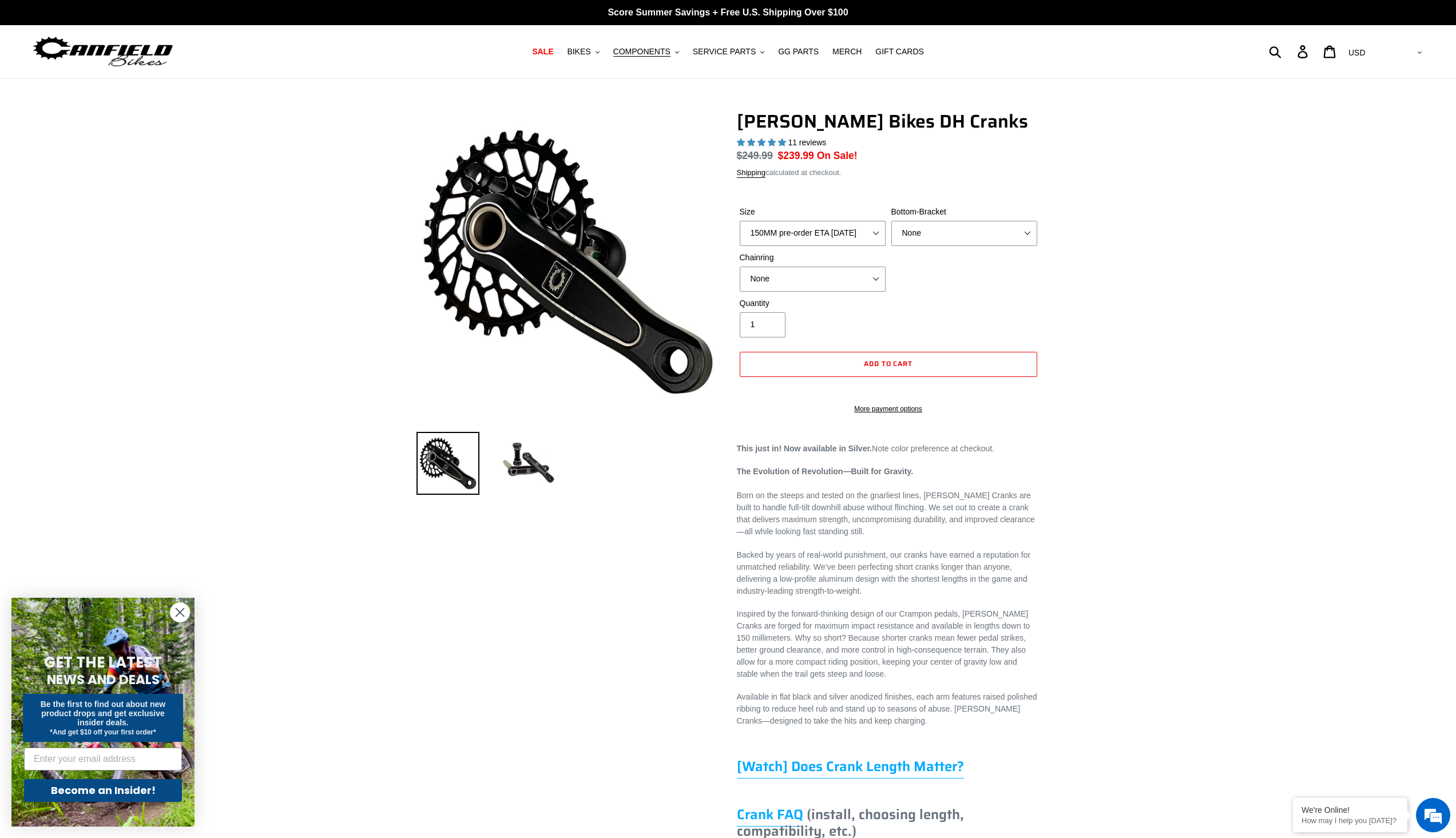
select select "highest-rating"
